Goal: Task Accomplishment & Management: Use online tool/utility

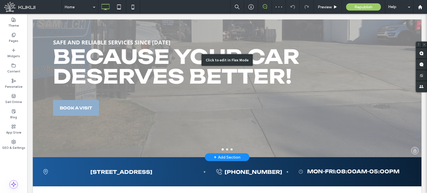
scroll to position [83, 0]
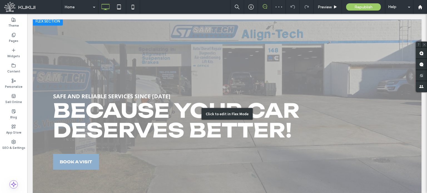
click at [150, 82] on div "Click to edit in Flex Mode" at bounding box center [227, 114] width 388 height 194
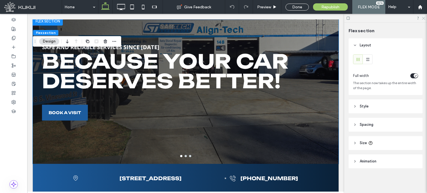
click at [423, 19] on use at bounding box center [423, 18] width 3 height 3
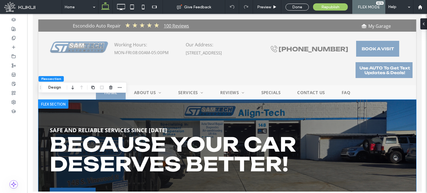
scroll to position [0, 0]
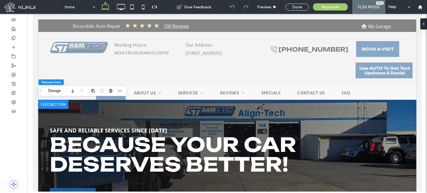
click at [171, 113] on div at bounding box center [227, 173] width 378 height 147
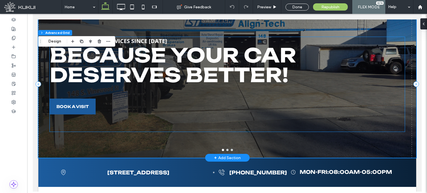
scroll to position [111, 0]
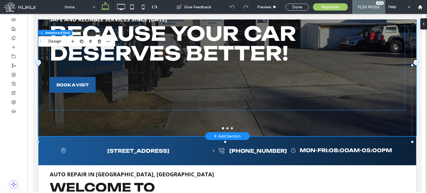
click at [118, 92] on div "Safe and reliable services since [DATE] Because Your Car deserves better! BOOK …" at bounding box center [226, 62] width 355 height 95
type input "**"
click at [118, 92] on div "Safe and reliable services since [DATE] Because Your Car deserves better! BOOK …" at bounding box center [226, 62] width 355 height 95
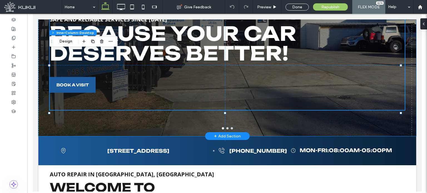
click at [116, 121] on div at bounding box center [227, 66] width 378 height 121
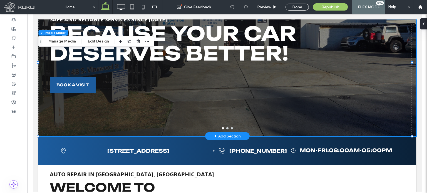
click at [116, 121] on div at bounding box center [227, 62] width 378 height 147
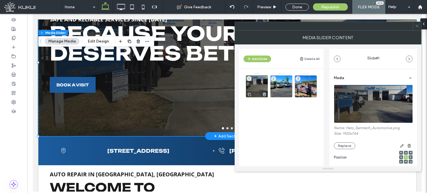
click at [256, 82] on div "1" at bounding box center [257, 86] width 22 height 22
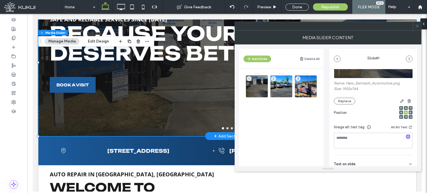
scroll to position [56, 0]
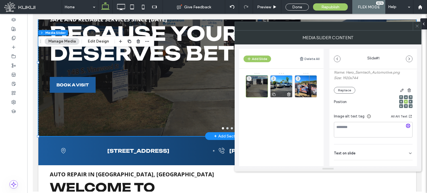
click at [278, 84] on div "2" at bounding box center [281, 86] width 22 height 22
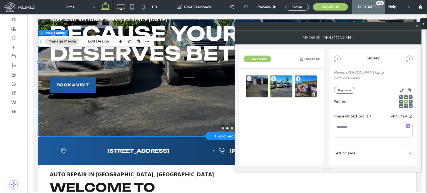
click at [311, 88] on div "3" at bounding box center [305, 86] width 22 height 22
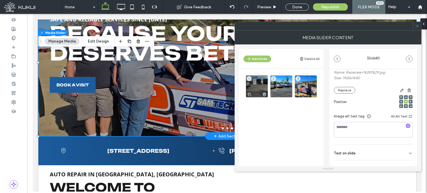
drag, startPoint x: 261, startPoint y: 82, endPoint x: 249, endPoint y: 0, distance: 82.8
click at [261, 82] on div "1" at bounding box center [257, 86] width 22 height 22
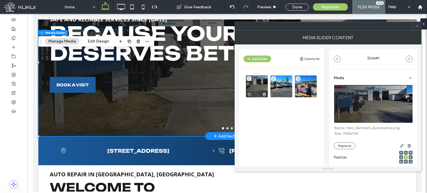
click at [254, 83] on div "1" at bounding box center [257, 86] width 22 height 22
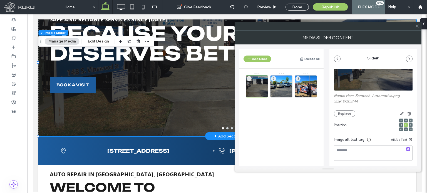
scroll to position [0, 0]
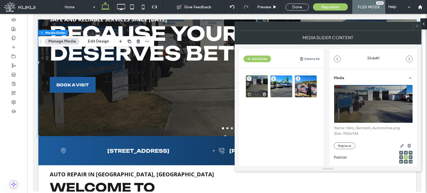
click at [259, 84] on div "1" at bounding box center [257, 86] width 22 height 22
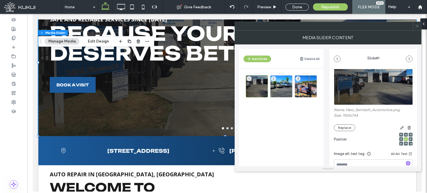
scroll to position [56, 0]
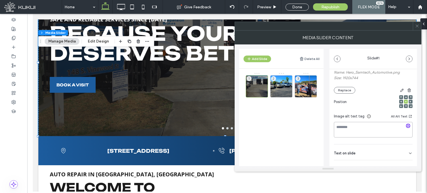
click at [352, 126] on textarea at bounding box center [373, 130] width 79 height 16
paste textarea "**********"
type textarea "**********"
click at [418, 26] on icon at bounding box center [417, 26] width 4 height 4
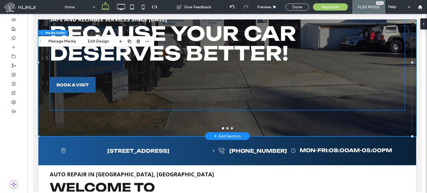
click at [279, 76] on div "Safe and reliable services since [DATE] Because Your Car deserves better! BOOK …" at bounding box center [226, 62] width 355 height 95
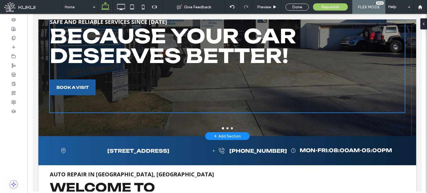
click at [214, 94] on div "Safe and reliable services since [DATE] Because Your Car deserves better! BOOK …" at bounding box center [226, 65] width 355 height 95
type input "**"
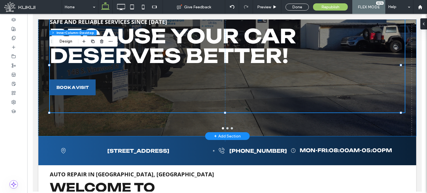
click at [178, 127] on div at bounding box center [227, 62] width 378 height 147
click at [178, 126] on div at bounding box center [227, 66] width 378 height 121
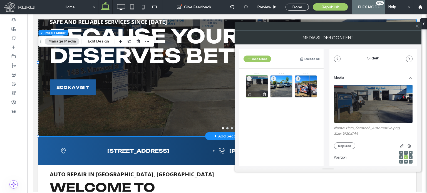
click at [261, 85] on div "1" at bounding box center [257, 86] width 22 height 22
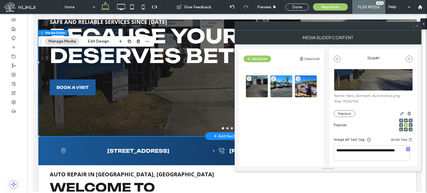
scroll to position [79, 0]
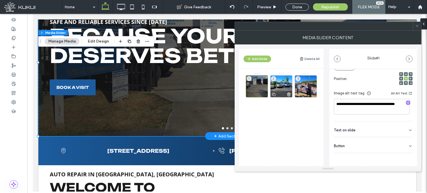
click at [283, 83] on div "2" at bounding box center [281, 86] width 22 height 22
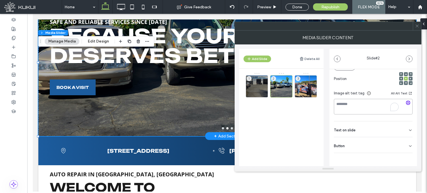
click at [352, 110] on textarea "To enrich screen reader interactions, please activate Accessibility in Grammarl…" at bounding box center [373, 107] width 79 height 16
paste textarea "**********"
type textarea "**********"
click at [419, 28] on div at bounding box center [417, 26] width 8 height 8
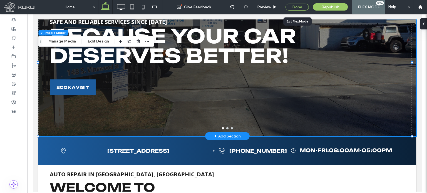
click at [304, 7] on div "Done" at bounding box center [296, 7] width 23 height 7
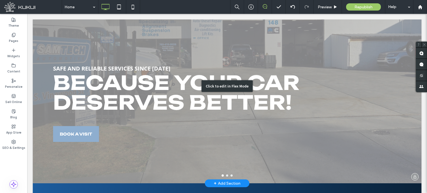
click at [117, 143] on div "Click to edit in Flex Mode" at bounding box center [227, 86] width 388 height 194
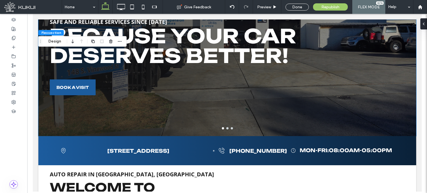
click at [150, 107] on div "Safe and reliable services since [DATE] Because Your Car deserves better! BOOK …" at bounding box center [226, 65] width 355 height 95
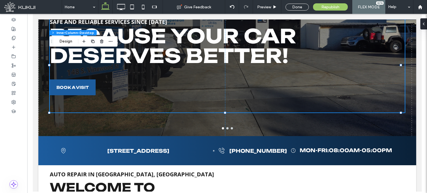
type input "**"
click at [149, 123] on div at bounding box center [227, 66] width 378 height 121
click at [149, 123] on div at bounding box center [227, 62] width 378 height 147
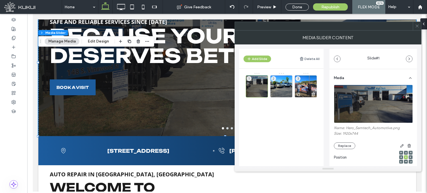
click at [304, 84] on div "3" at bounding box center [305, 86] width 22 height 22
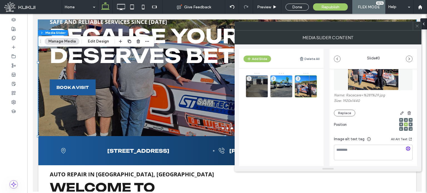
scroll to position [56, 0]
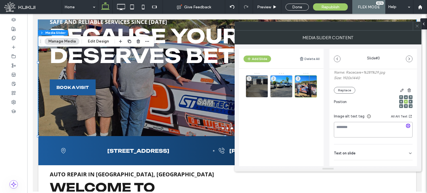
click at [361, 127] on textarea at bounding box center [373, 130] width 79 height 16
paste textarea "**********"
type textarea "**********"
click at [417, 26] on icon at bounding box center [417, 26] width 4 height 4
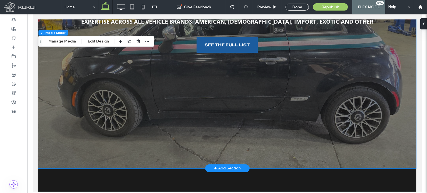
scroll to position [1417, 0]
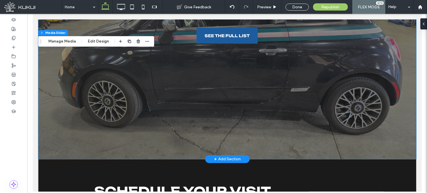
click at [230, 70] on span at bounding box center [227, 54] width 378 height 210
click at [230, 69] on span at bounding box center [227, 54] width 378 height 210
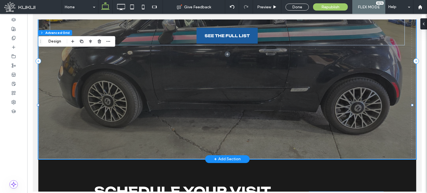
click at [230, 69] on span at bounding box center [227, 54] width 378 height 210
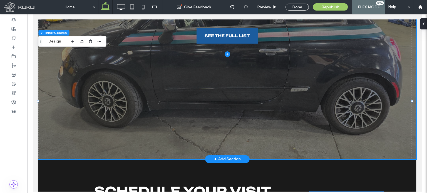
click at [230, 69] on span at bounding box center [227, 54] width 378 height 210
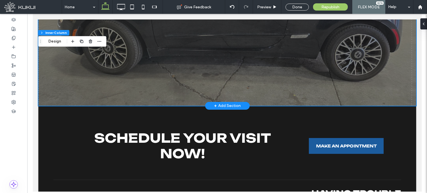
scroll to position [1472, 0]
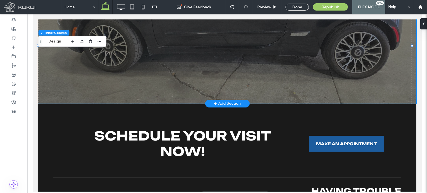
click at [33, 14] on img at bounding box center [33, 14] width 0 height 0
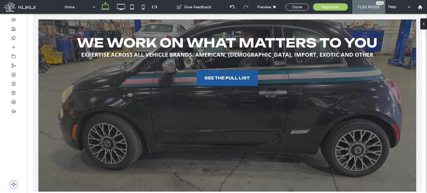
scroll to position [1361, 0]
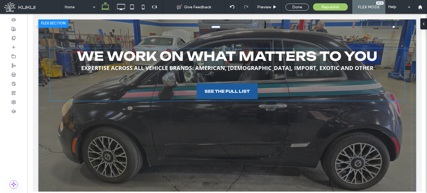
click at [291, 89] on div "We Work on What Matters to You Expertise across all vehicle brands. american, […" at bounding box center [226, 74] width 355 height 53
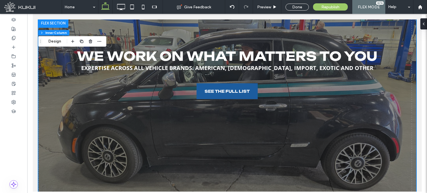
click at [33, 14] on img at bounding box center [33, 14] width 0 height 0
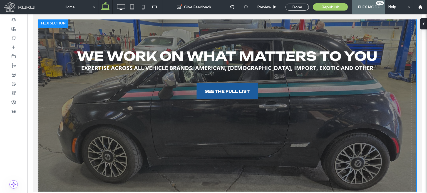
click at [33, 14] on div at bounding box center [33, 14] width 0 height 0
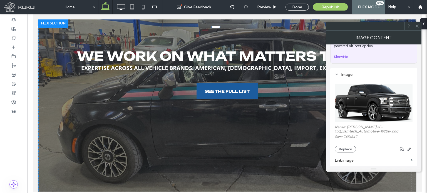
scroll to position [56, 0]
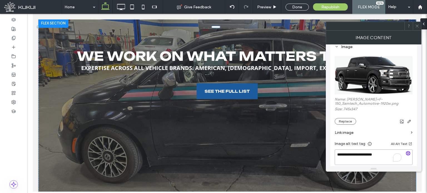
drag, startPoint x: 377, startPoint y: 168, endPoint x: 265, endPoint y: 152, distance: 113.3
type textarea "**********"
click at [417, 26] on use at bounding box center [416, 26] width 3 height 3
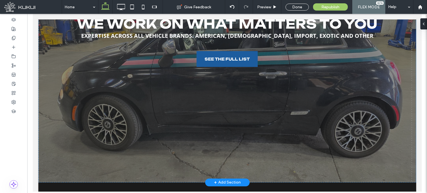
scroll to position [1389, 0]
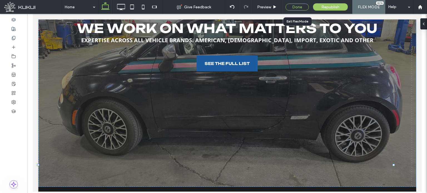
drag, startPoint x: 293, startPoint y: 7, endPoint x: 326, endPoint y: 34, distance: 42.7
click at [293, 7] on div "Done" at bounding box center [296, 7] width 23 height 7
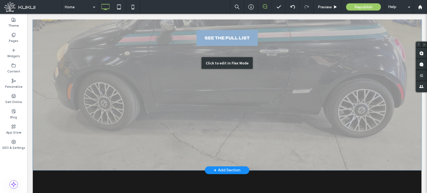
scroll to position [1472, 0]
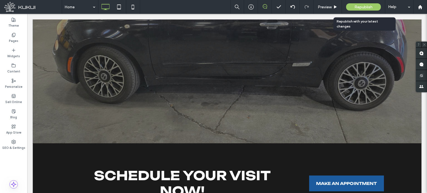
click at [361, 8] on span "Republish" at bounding box center [363, 7] width 18 height 5
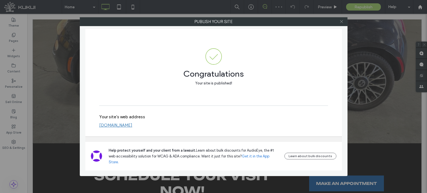
click at [340, 21] on use at bounding box center [341, 21] width 3 height 3
